Goal: Transaction & Acquisition: Book appointment/travel/reservation

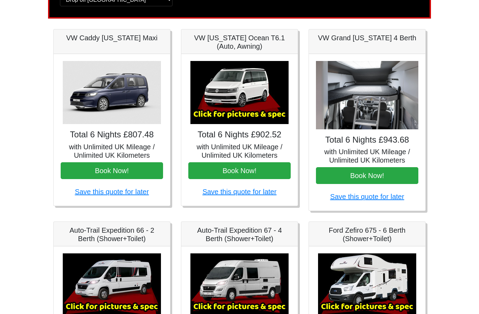
scroll to position [64, 0]
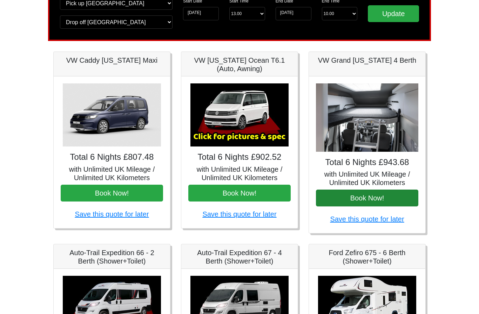
click at [346, 194] on button "Book Now!" at bounding box center [367, 198] width 102 height 17
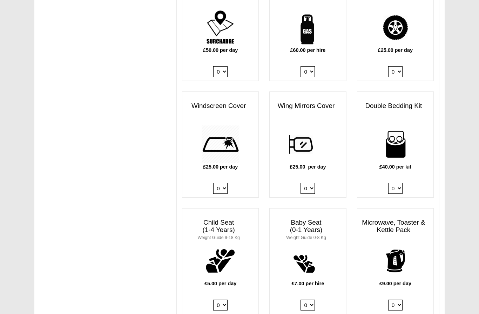
scroll to position [505, 0]
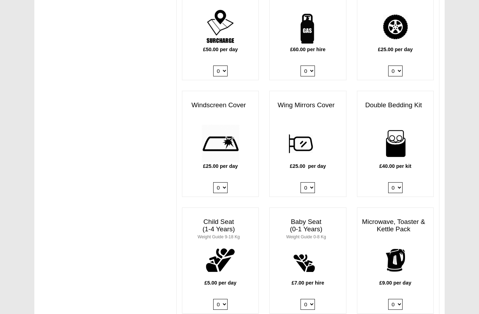
click at [399, 183] on select "0 1 2 3 4" at bounding box center [396, 188] width 14 height 11
select select "Double Bedding Kit x QTY 1 @ 40.00 GBP per kit."
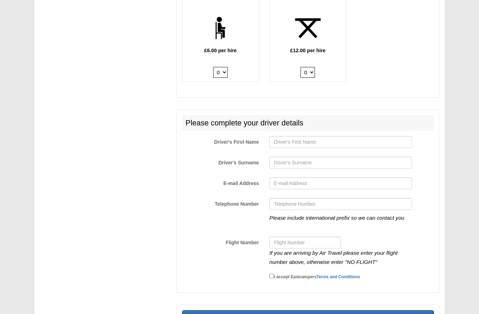
scroll to position [965, 0]
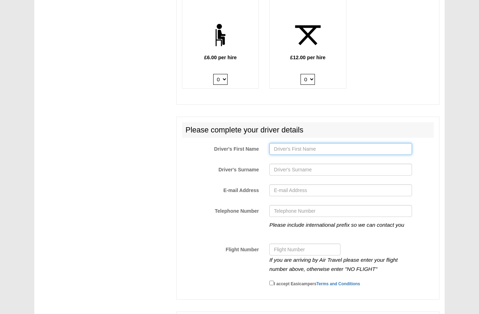
click at [302, 143] on input "Driver's First Name" at bounding box center [341, 149] width 143 height 12
type input "Grant"
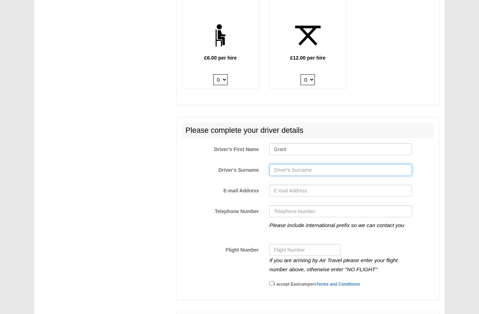
click at [331, 164] on input "Driver's Surname" at bounding box center [341, 170] width 143 height 12
type input "[PERSON_NAME]"
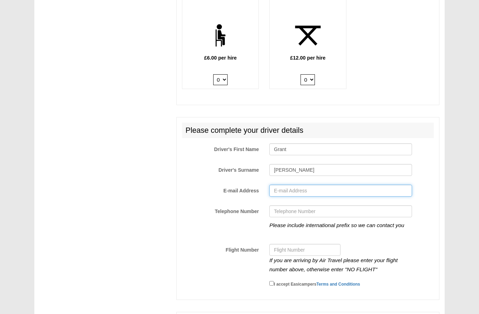
click at [326, 185] on input "E-mail Address" at bounding box center [341, 191] width 143 height 12
type input "[EMAIL_ADDRESS][PERSON_NAME][DOMAIN_NAME]"
type input "07539629447"
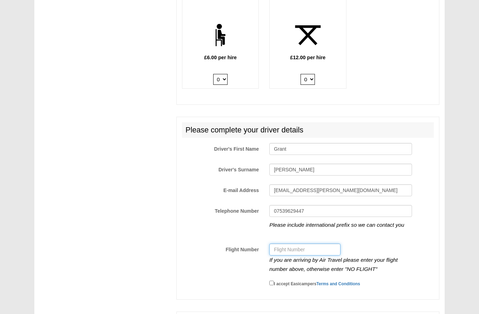
click at [320, 244] on input "Flight Number" at bounding box center [305, 250] width 71 height 12
type input "EZY333"
click at [270, 281] on input "I accept Easicampers Terms and Conditions" at bounding box center [272, 283] width 5 height 5
checkbox input "true"
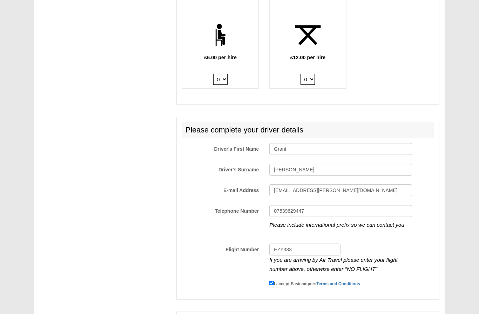
type input "Sending, please wait..."
